Goal: Find specific page/section: Find specific page/section

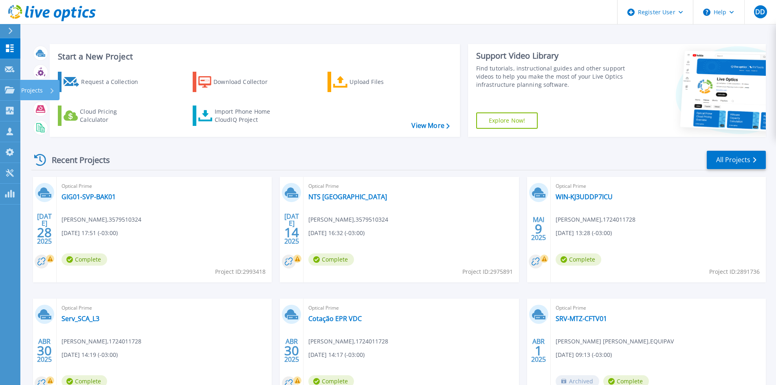
click at [8, 87] on icon at bounding box center [10, 89] width 10 height 7
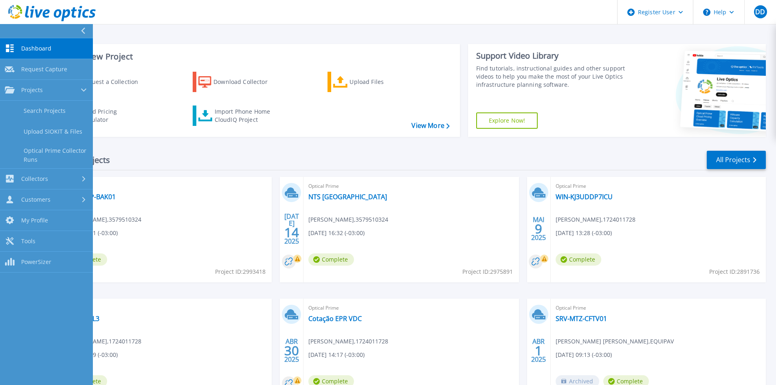
click at [49, 110] on link "Search Projects" at bounding box center [46, 111] width 93 height 21
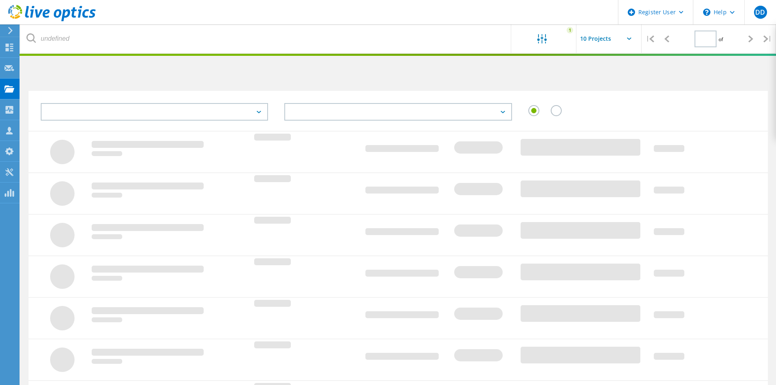
type input "1"
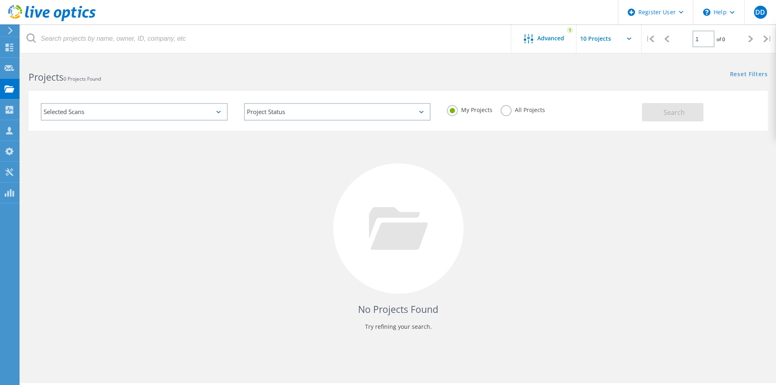
click at [80, 14] on use at bounding box center [52, 13] width 88 height 16
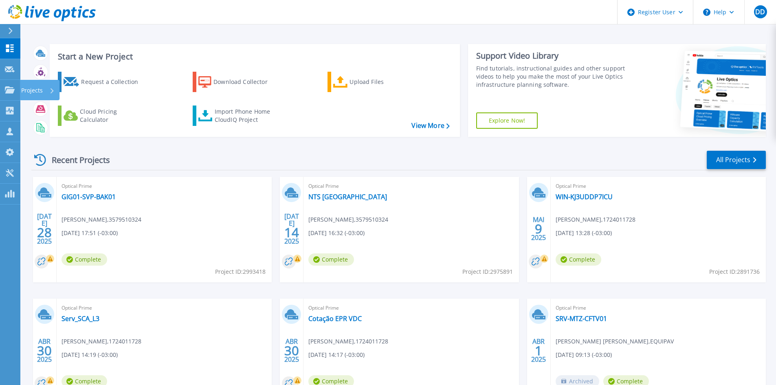
click at [8, 88] on icon at bounding box center [10, 89] width 10 height 7
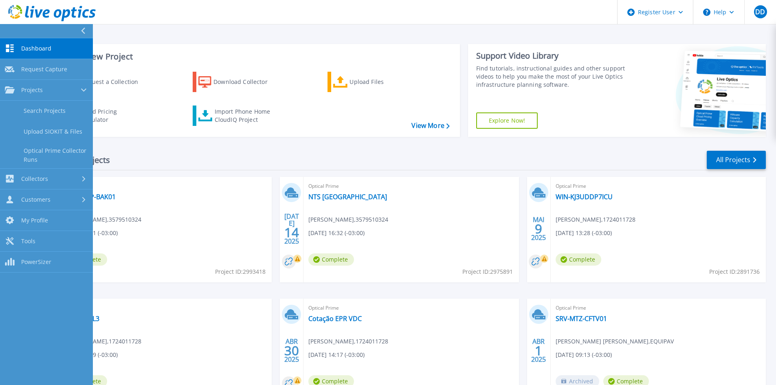
click at [49, 104] on link "Search Projects" at bounding box center [46, 111] width 93 height 21
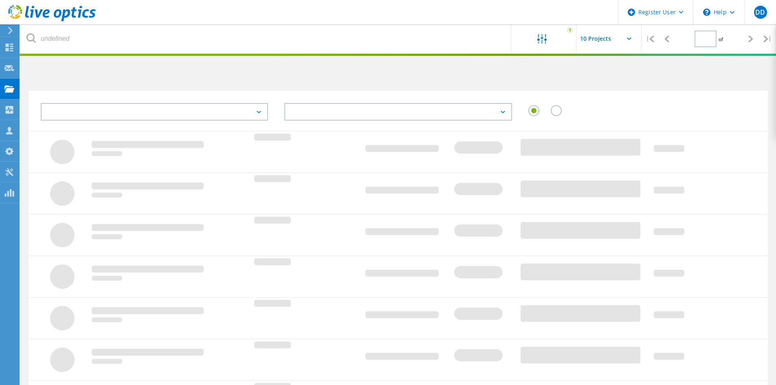
type input "1"
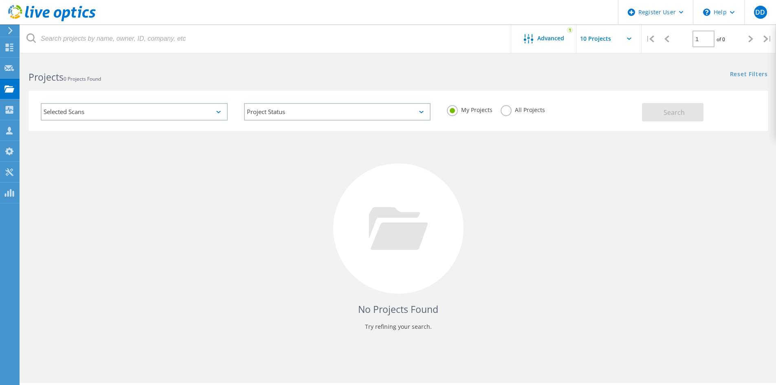
click at [528, 43] on icon at bounding box center [527, 38] width 9 height 9
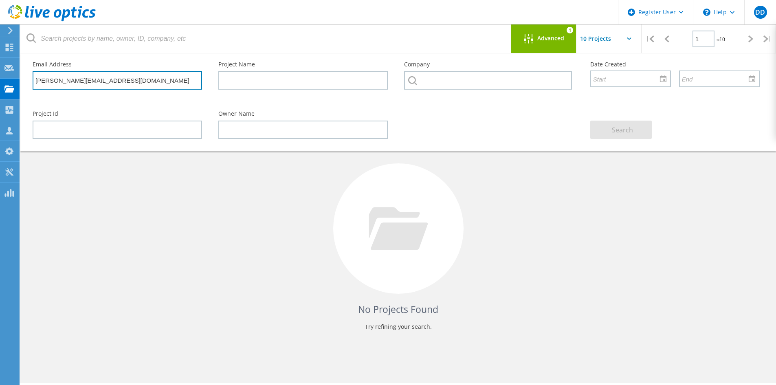
click at [173, 85] on input "alexandre.meneghetti@eurofarma.com" at bounding box center [117, 80] width 169 height 18
click at [173, 86] on input "alexandre.meneghetti@eurofarma.com" at bounding box center [117, 80] width 169 height 18
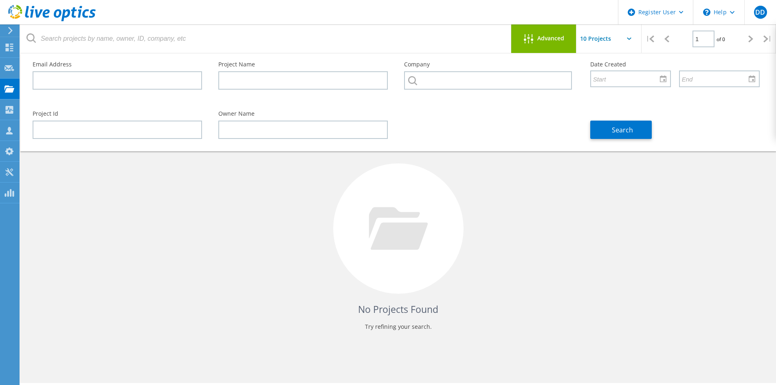
click at [429, 213] on div at bounding box center [398, 228] width 130 height 130
click at [300, 81] on input "text" at bounding box center [302, 80] width 169 height 18
paste input "Projeto-DELL"
type input "Projeto-DELL"
click at [630, 130] on span "Search" at bounding box center [622, 129] width 21 height 9
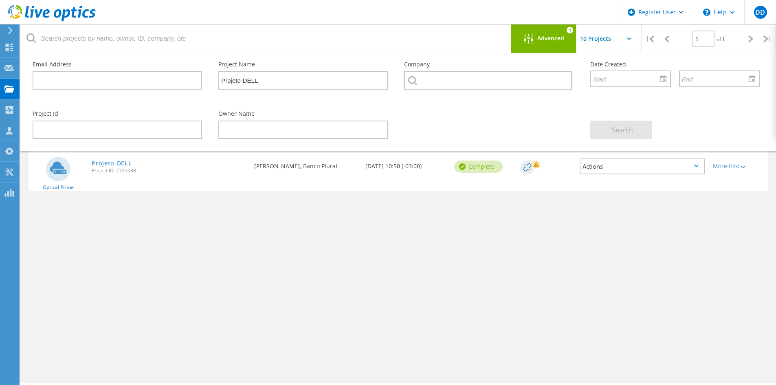
click at [110, 164] on link "Projeto-DELL" at bounding box center [112, 163] width 40 height 6
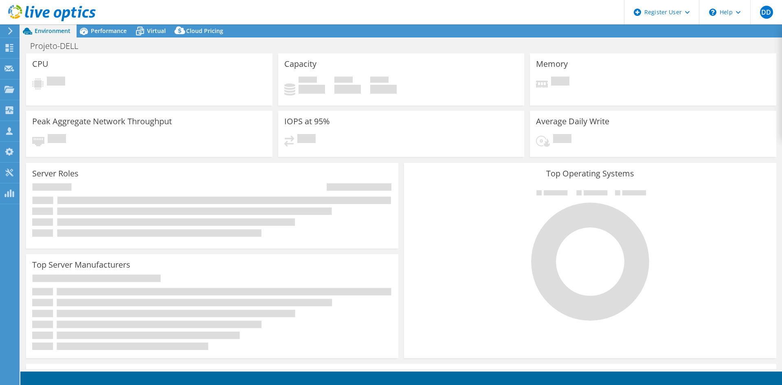
select select "USD"
select select "SouthAmerica"
select select "BRL"
